Goal: Complete Application Form: Complete application form

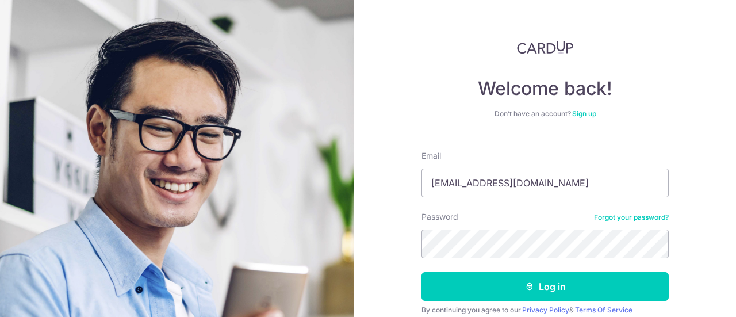
type input "[EMAIL_ADDRESS][DOMAIN_NAME]"
click at [422, 272] on button "Log in" at bounding box center [545, 286] width 247 height 29
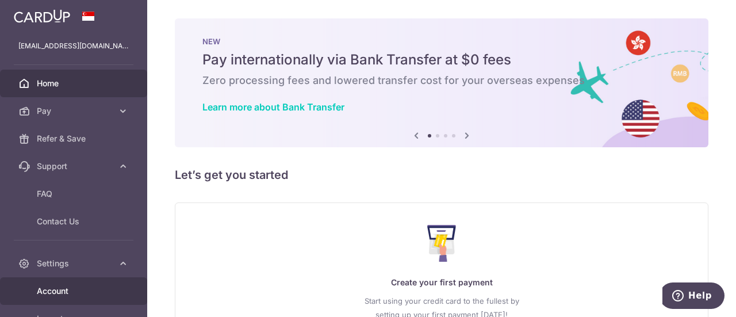
click at [60, 285] on span "Account" at bounding box center [75, 291] width 76 height 12
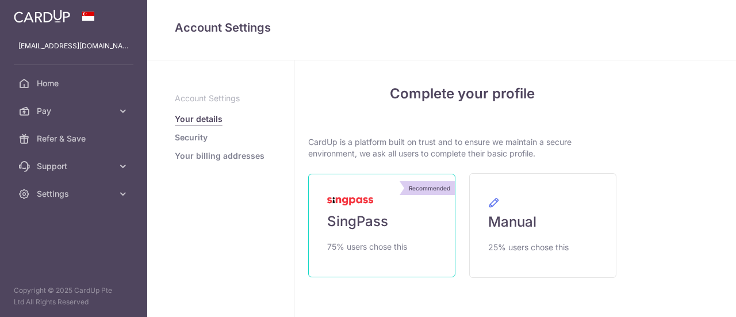
click at [343, 215] on span "SingPass" at bounding box center [357, 221] width 61 height 18
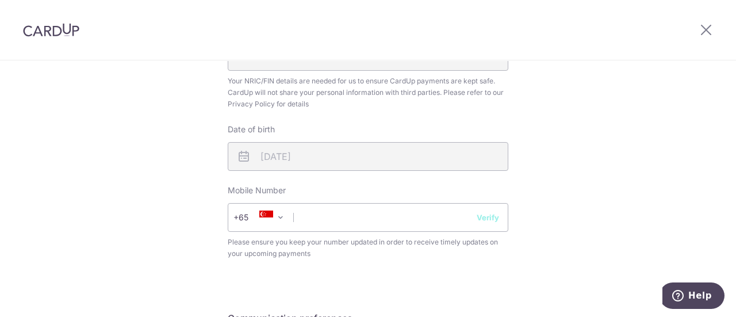
scroll to position [403, 0]
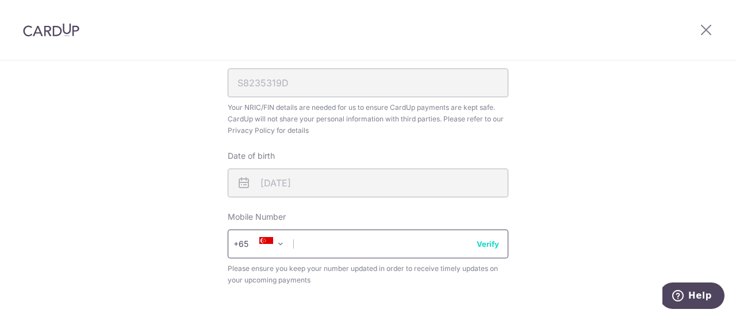
click at [380, 248] on input "text" at bounding box center [368, 244] width 281 height 29
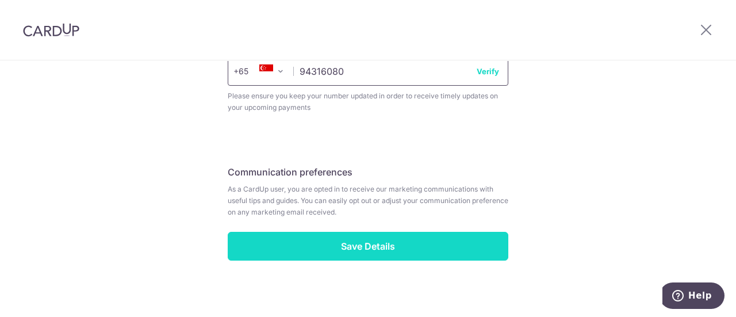
type input "94316080"
click at [384, 250] on input "Save Details" at bounding box center [368, 246] width 281 height 29
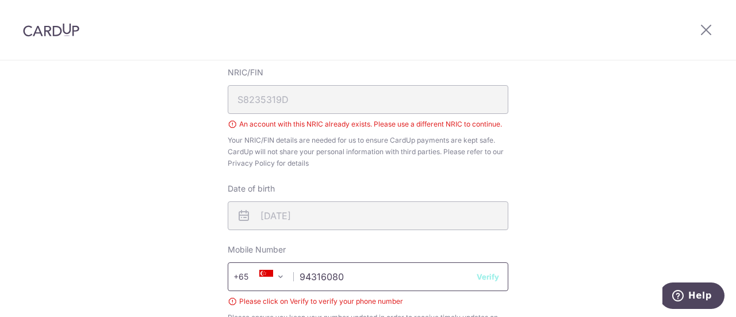
scroll to position [386, 0]
click at [693, 299] on span "Help" at bounding box center [701, 295] width 24 height 10
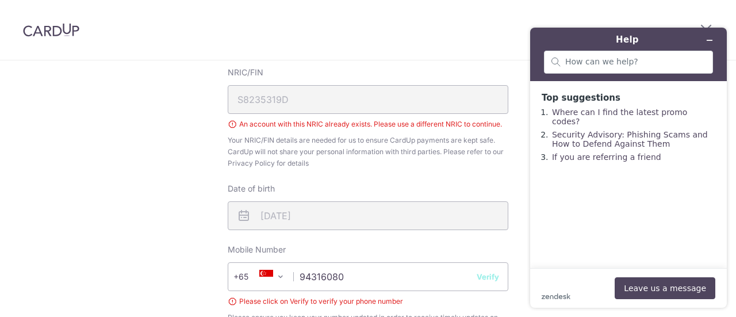
scroll to position [0, 0]
click at [690, 285] on button "Leave us a message" at bounding box center [665, 288] width 101 height 22
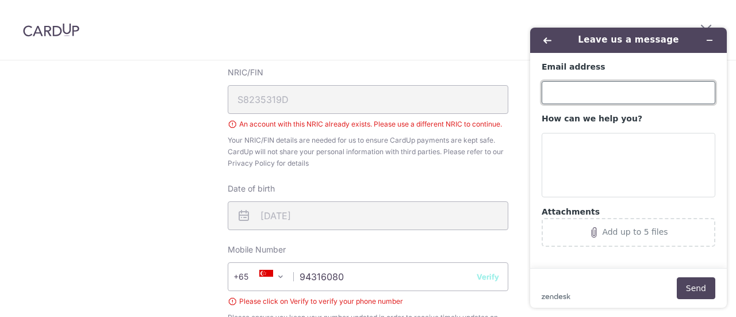
click at [592, 89] on input "Email address" at bounding box center [629, 92] width 174 height 23
type input "[EMAIL_ADDRESS][DOMAIN_NAME]"
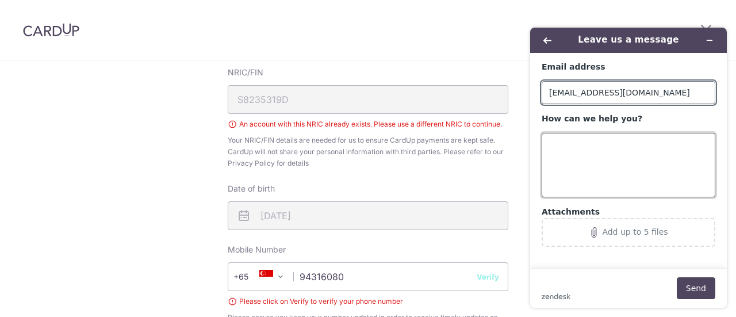
click at [598, 153] on textarea "How can we help you?" at bounding box center [629, 165] width 174 height 64
type textarea "I"
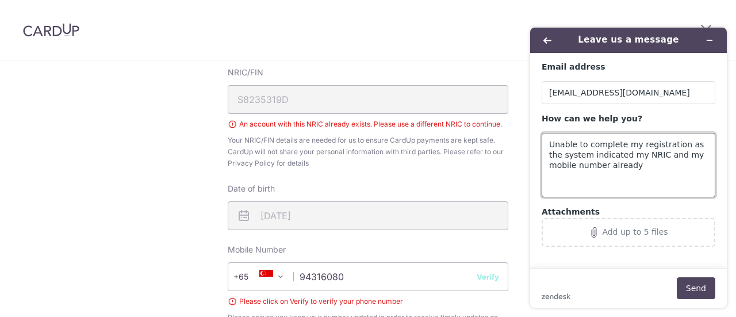
drag, startPoint x: 627, startPoint y: 171, endPoint x: 1034, endPoint y: 147, distance: 407.4
click at [521, 129] on html "Leave us a message Email address wendnia@hotmail.com How can we help you? Unabl…" at bounding box center [628, 167] width 215 height 299
type textarea "Unable to complete my registration as the system indicated my NRIC and my mobil…"
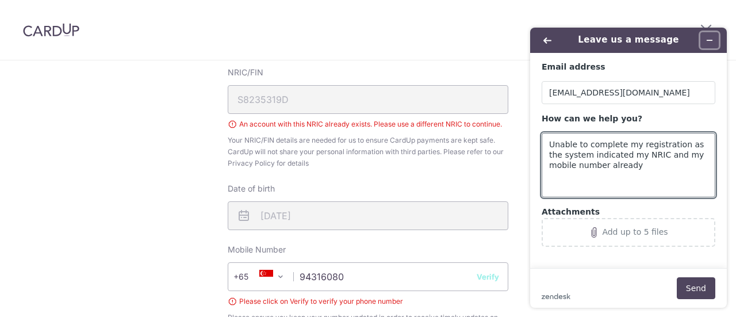
click at [710, 40] on icon "Minimize widget" at bounding box center [710, 40] width 5 height 0
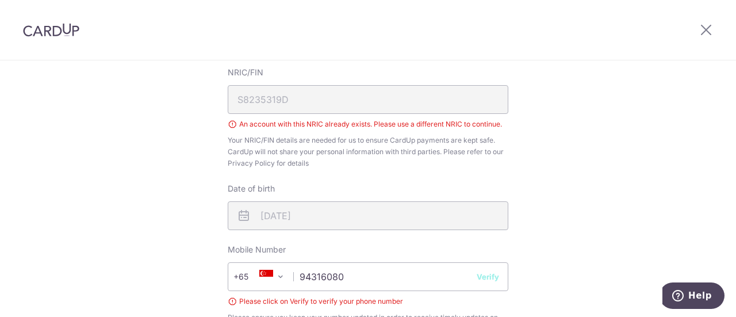
click at [490, 276] on button "Verify" at bounding box center [488, 277] width 22 height 12
drag, startPoint x: 697, startPoint y: 295, endPoint x: 1363, endPoint y: 545, distance: 711.5
click at [697, 295] on span "Help" at bounding box center [701, 295] width 24 height 10
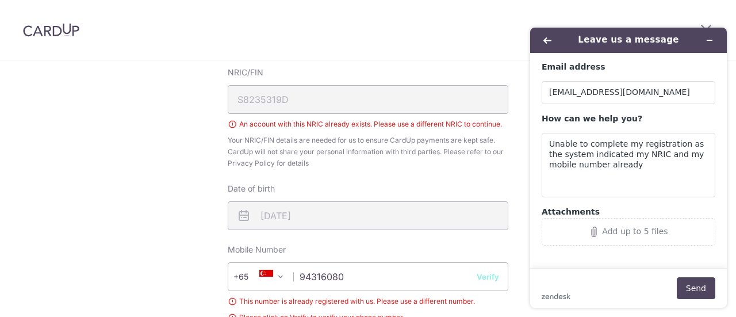
scroll to position [0, 0]
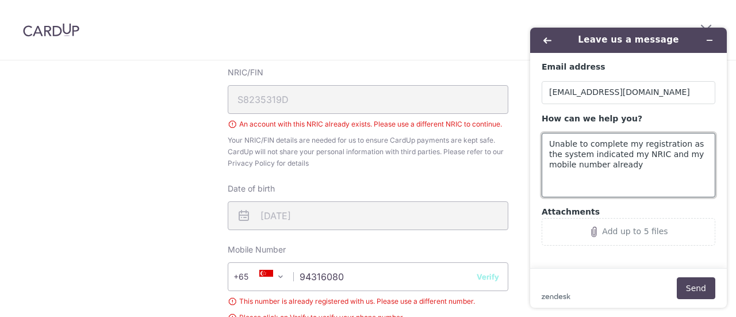
click at [653, 164] on textarea "Unable to complete my registration as the system indicated my NRIC and my mobil…" at bounding box center [629, 165] width 174 height 64
click at [681, 171] on textarea "Unable to complete my registration as the system indicated my NRIC and my mobil…" at bounding box center [629, 165] width 174 height 64
drag, startPoint x: 620, startPoint y: 174, endPoint x: 736, endPoint y: 232, distance: 129.4
click at [625, 176] on textarea "Unable to complete my registration as the system indicated my NRIC and my mobil…" at bounding box center [629, 165] width 174 height 64
type textarea "Unable to complete my registration as the system indicated my NRIC and my mobil…"
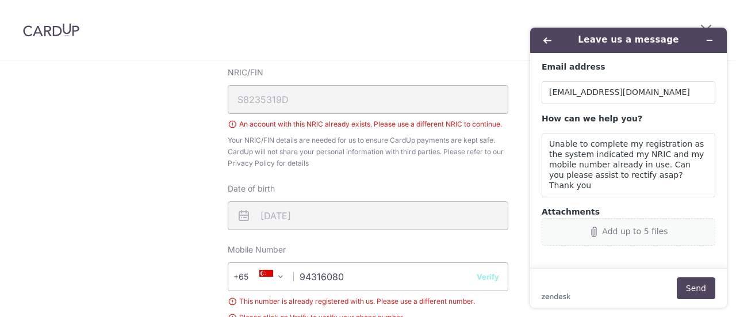
click at [633, 240] on button "Add up to 5 files" at bounding box center [629, 232] width 174 height 28
click at [701, 290] on button "Send" at bounding box center [696, 288] width 39 height 22
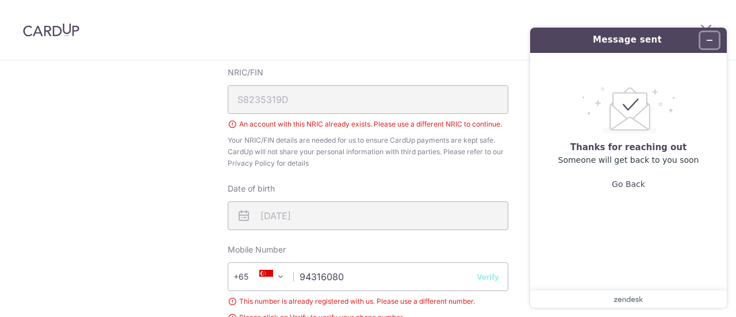
click at [712, 40] on icon "Minimize widget" at bounding box center [710, 40] width 8 height 8
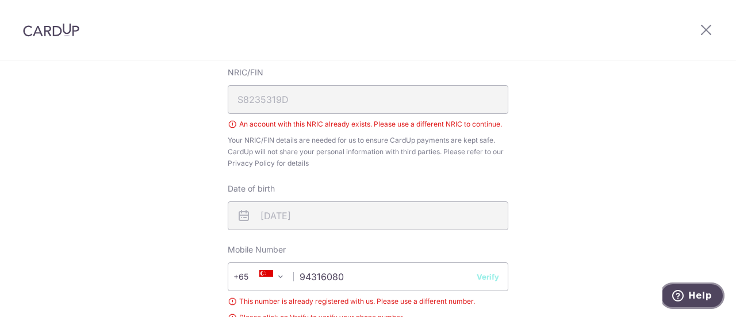
scroll to position [443, 0]
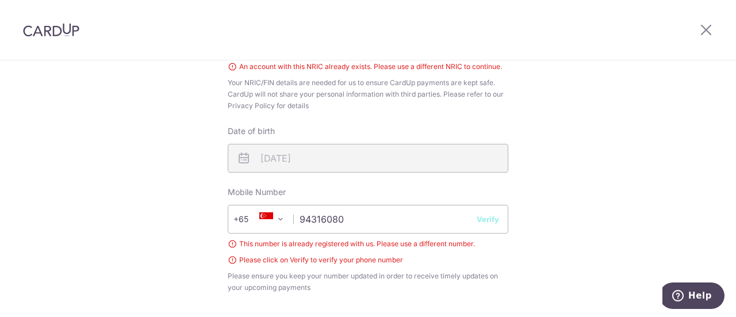
click at [486, 223] on button "Verify" at bounding box center [488, 219] width 22 height 12
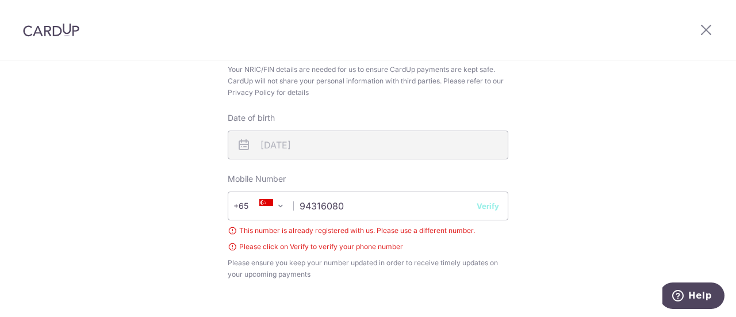
scroll to position [0, 0]
